Goal: Task Accomplishment & Management: Complete application form

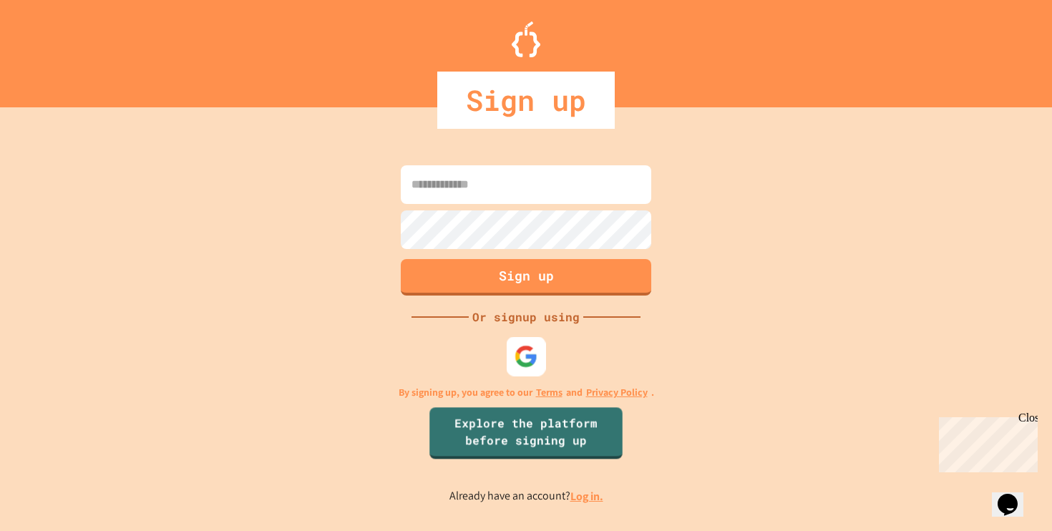
click at [537, 368] on div at bounding box center [526, 356] width 39 height 39
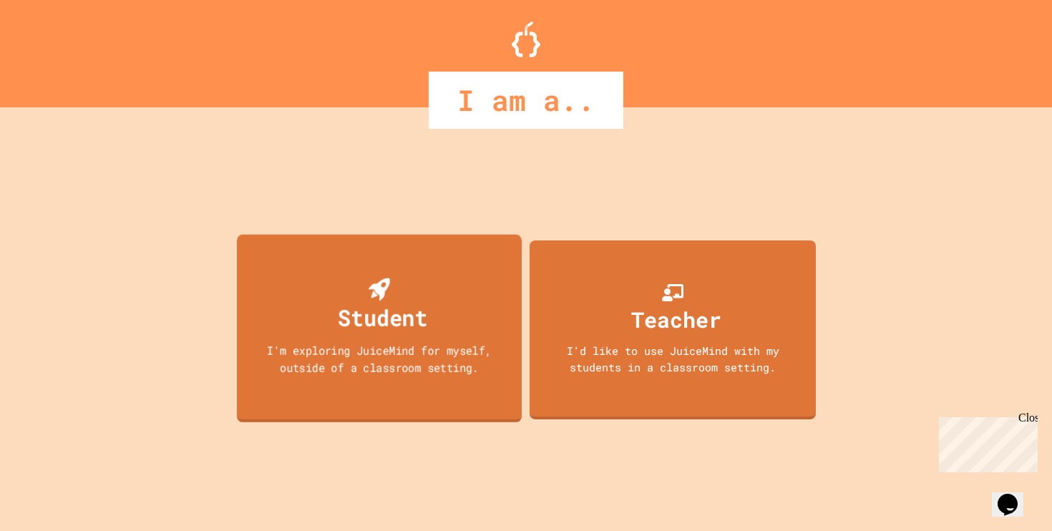
click at [431, 388] on div "Student I'm exploring JuiceMind for myself, outside of a classroom setting." at bounding box center [379, 329] width 285 height 188
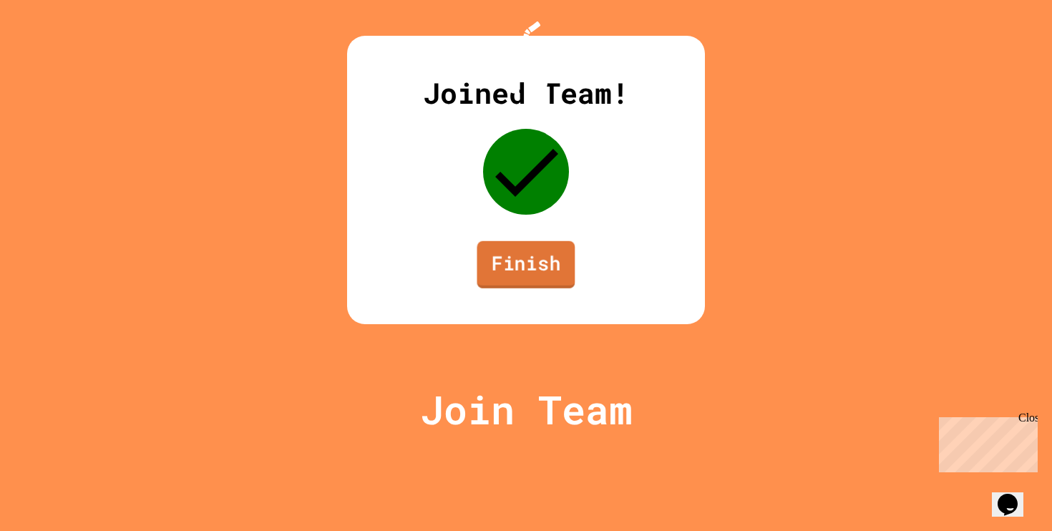
click at [523, 288] on link "Finish" at bounding box center [526, 264] width 98 height 47
